Goal: Contribute content: Add original content to the website for others to see

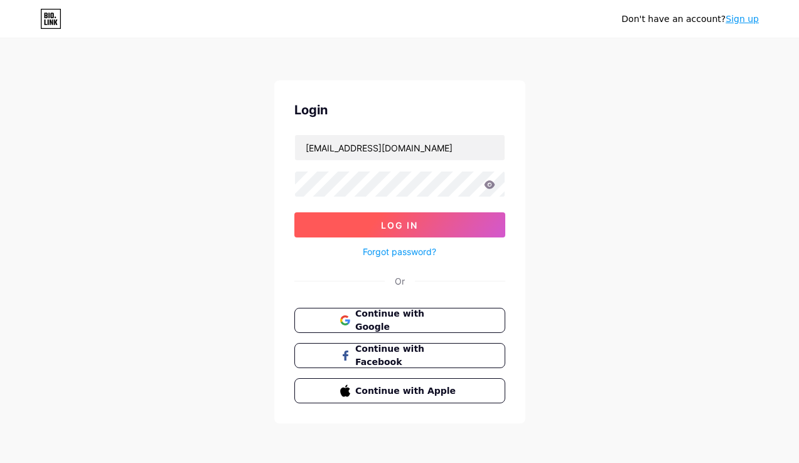
click at [336, 225] on button "Log In" at bounding box center [399, 224] width 211 height 25
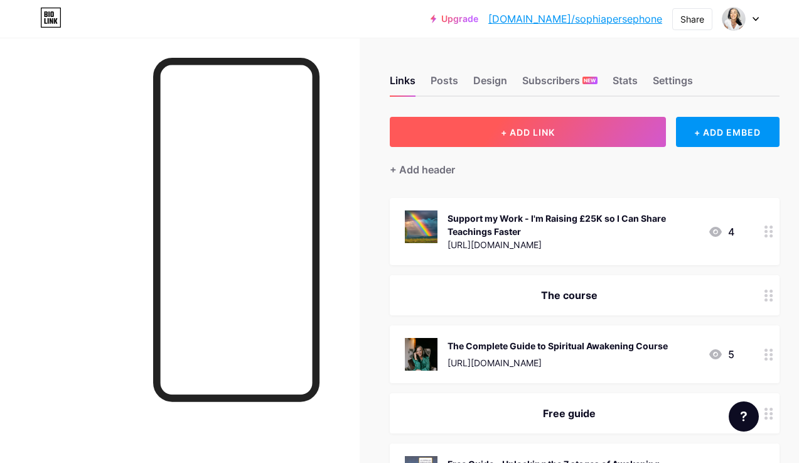
click at [555, 127] on span "+ ADD LINK" at bounding box center [528, 132] width 54 height 11
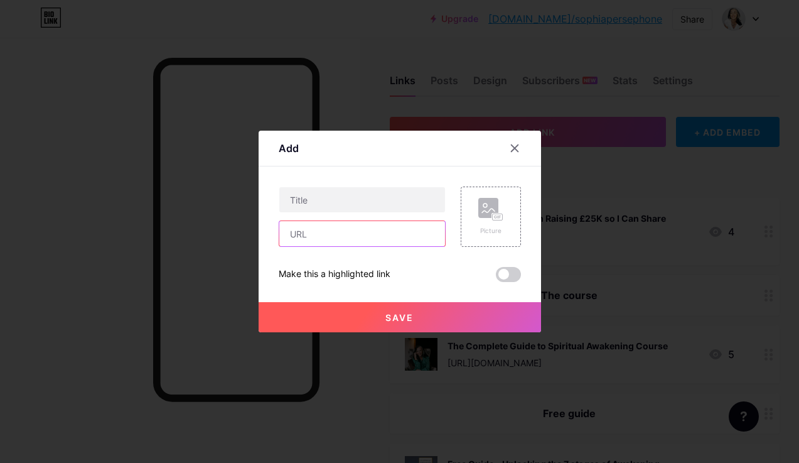
click at [303, 233] on input "text" at bounding box center [362, 233] width 166 height 25
paste input "Link to Studio Sale 👉 [URL][DOMAIN_NAME]"
drag, startPoint x: 380, startPoint y: 233, endPoint x: 267, endPoint y: 237, distance: 113.0
click at [267, 237] on div "Add Content YouTube Play YouTube video without leaving your page. ADD Vimeo Pla…" at bounding box center [400, 231] width 282 height 201
type input "[URL][DOMAIN_NAME]"
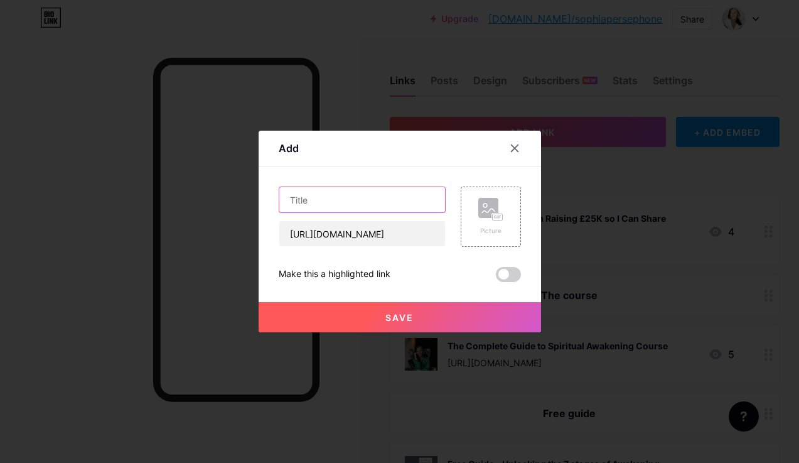
click at [292, 200] on input "text" at bounding box center [362, 199] width 166 height 25
paste input "Link to Studio Sale 👉"
type input "Link to Studio Sale"
click at [502, 215] on rect at bounding box center [496, 217] width 11 height 8
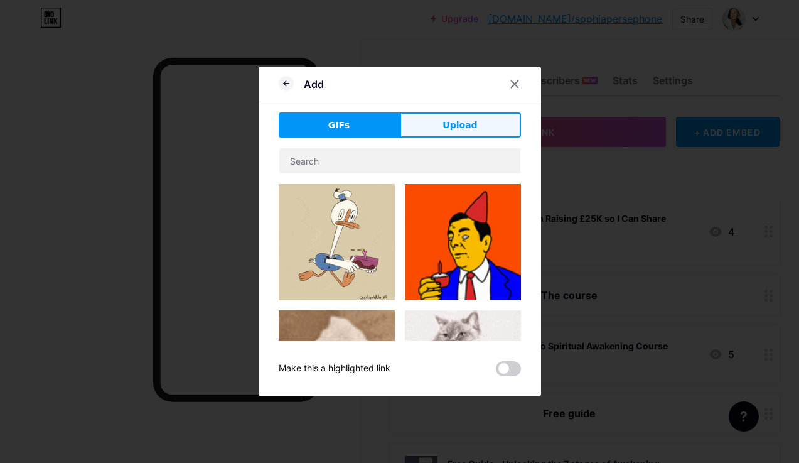
click at [452, 117] on button "Upload" at bounding box center [460, 124] width 121 height 25
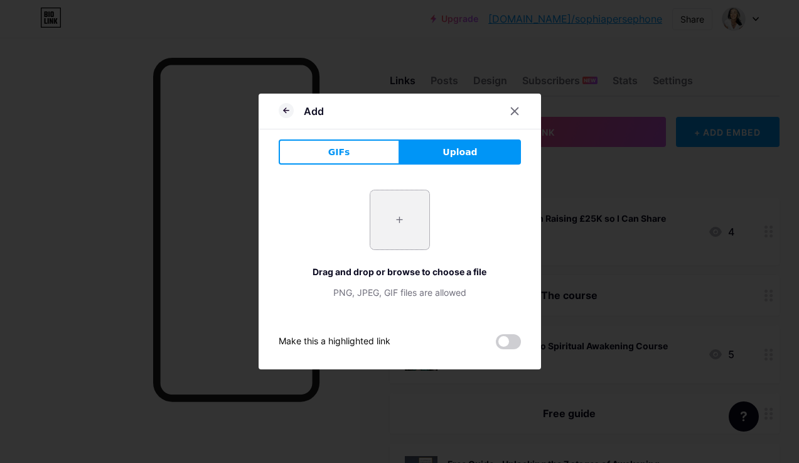
click at [401, 222] on input "file" at bounding box center [399, 219] width 59 height 59
type input "C:\fakepath\Flora-medium-for-web-1020x1024.jpg"
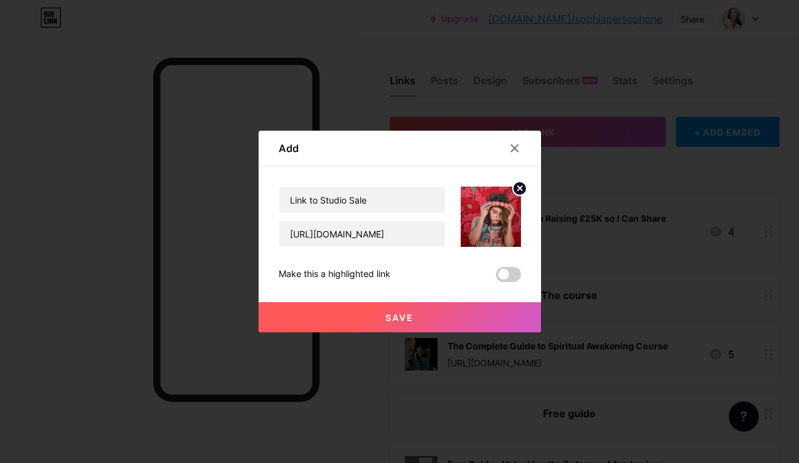
click at [512, 272] on span at bounding box center [508, 274] width 25 height 15
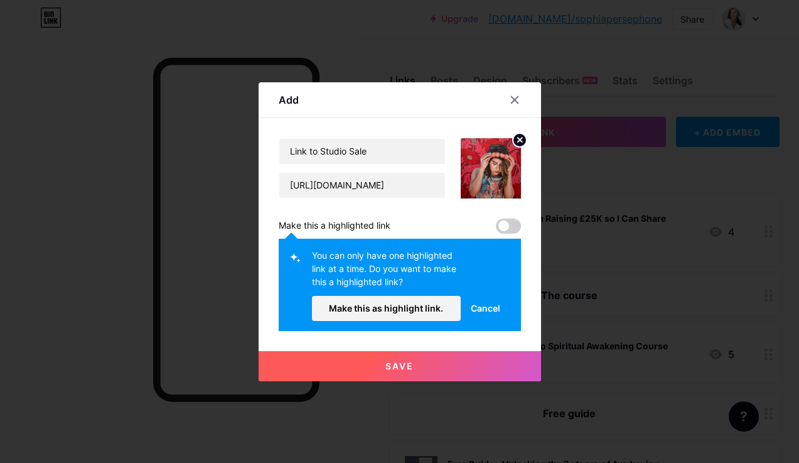
click at [488, 307] on span "Cancel" at bounding box center [486, 307] width 30 height 13
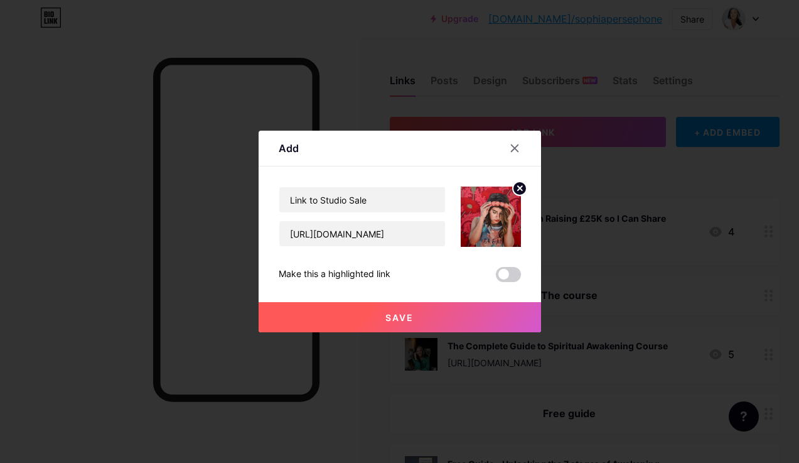
click at [399, 319] on span "Save" at bounding box center [399, 317] width 28 height 11
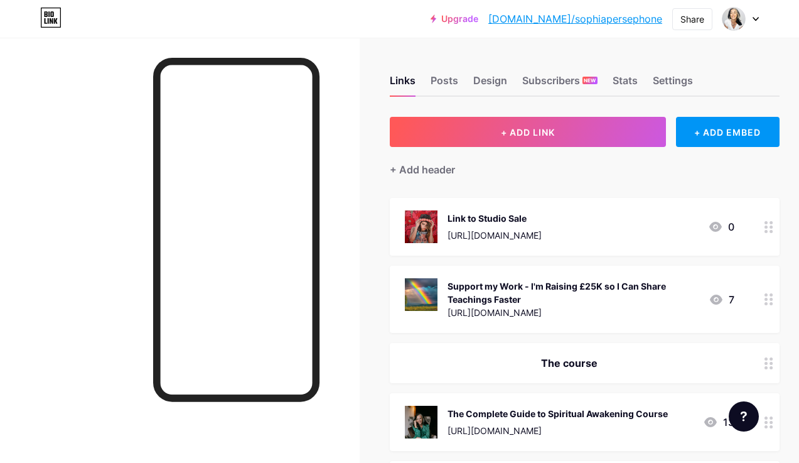
click at [542, 218] on div "Link to Studio Sale" at bounding box center [495, 218] width 94 height 13
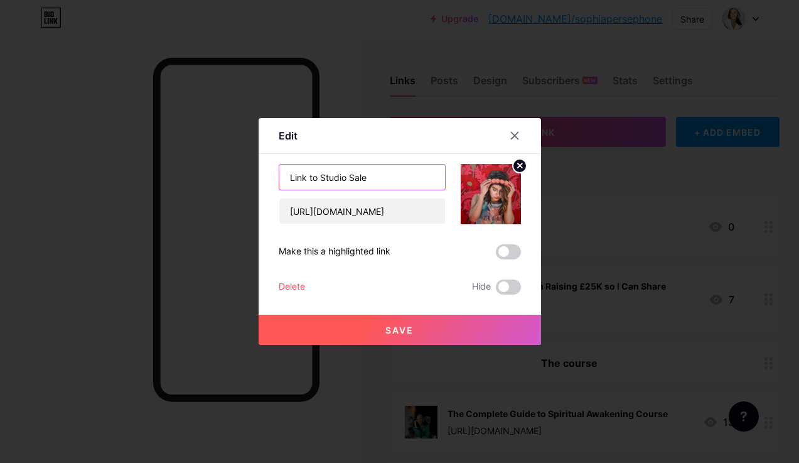
click at [386, 169] on input "Link to Studio Sale" at bounding box center [362, 176] width 166 height 25
click at [375, 180] on input "Link to Studio Sale" at bounding box center [362, 176] width 166 height 25
type input "Link to Studio Sale - 20% to World Food Program"
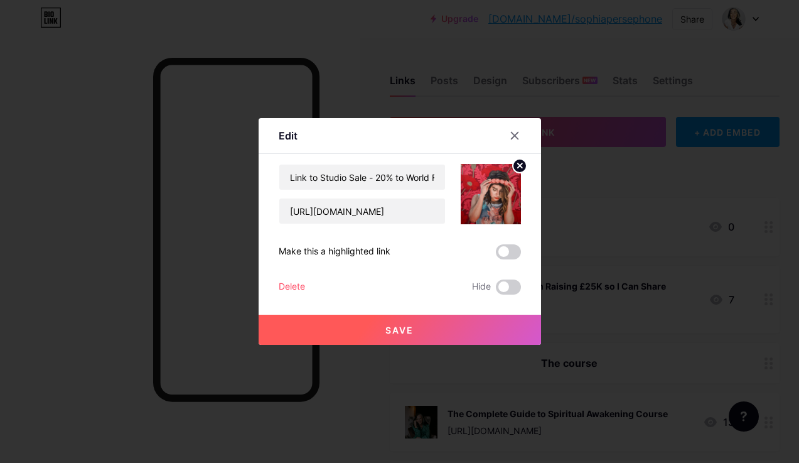
click at [404, 334] on span "Save" at bounding box center [399, 330] width 28 height 11
